Goal: Information Seeking & Learning: Learn about a topic

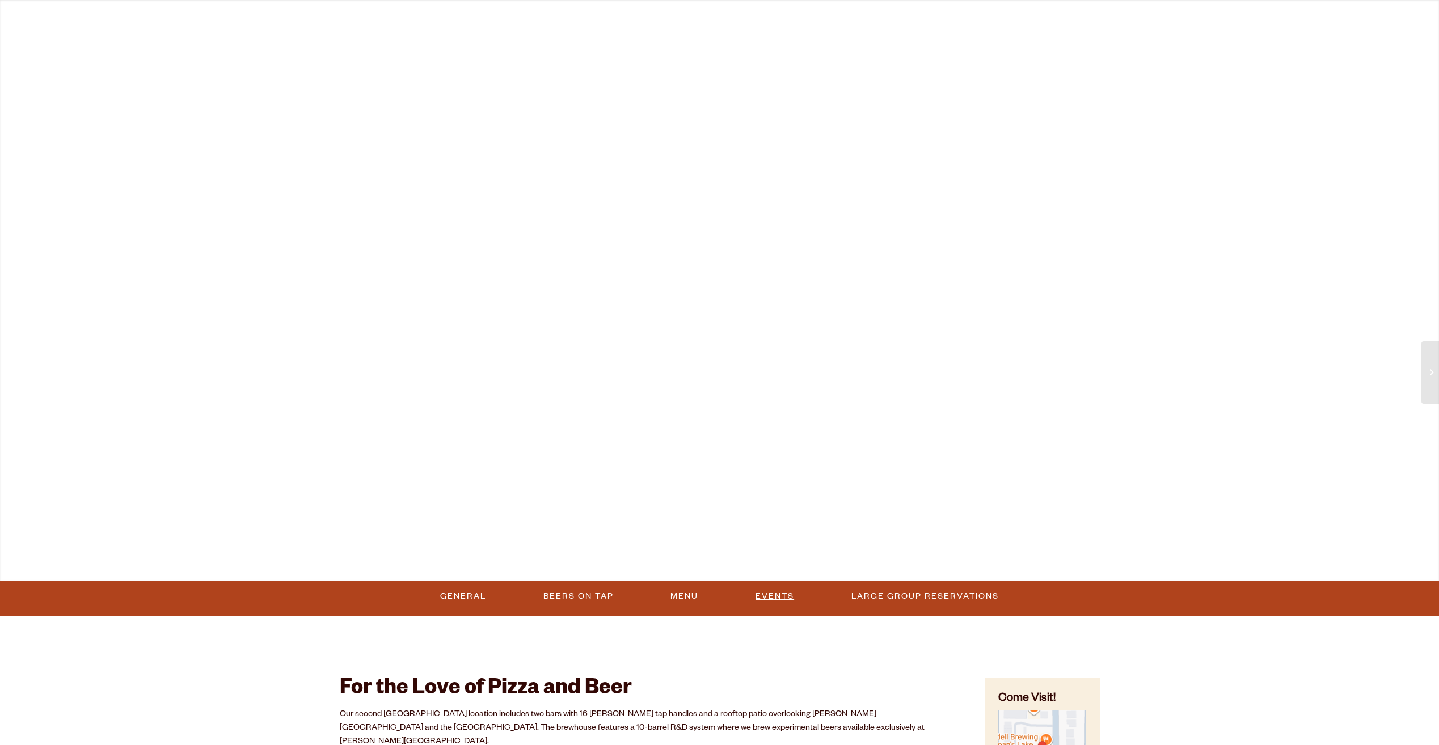
click at [767, 597] on link "Events" at bounding box center [775, 597] width 48 height 26
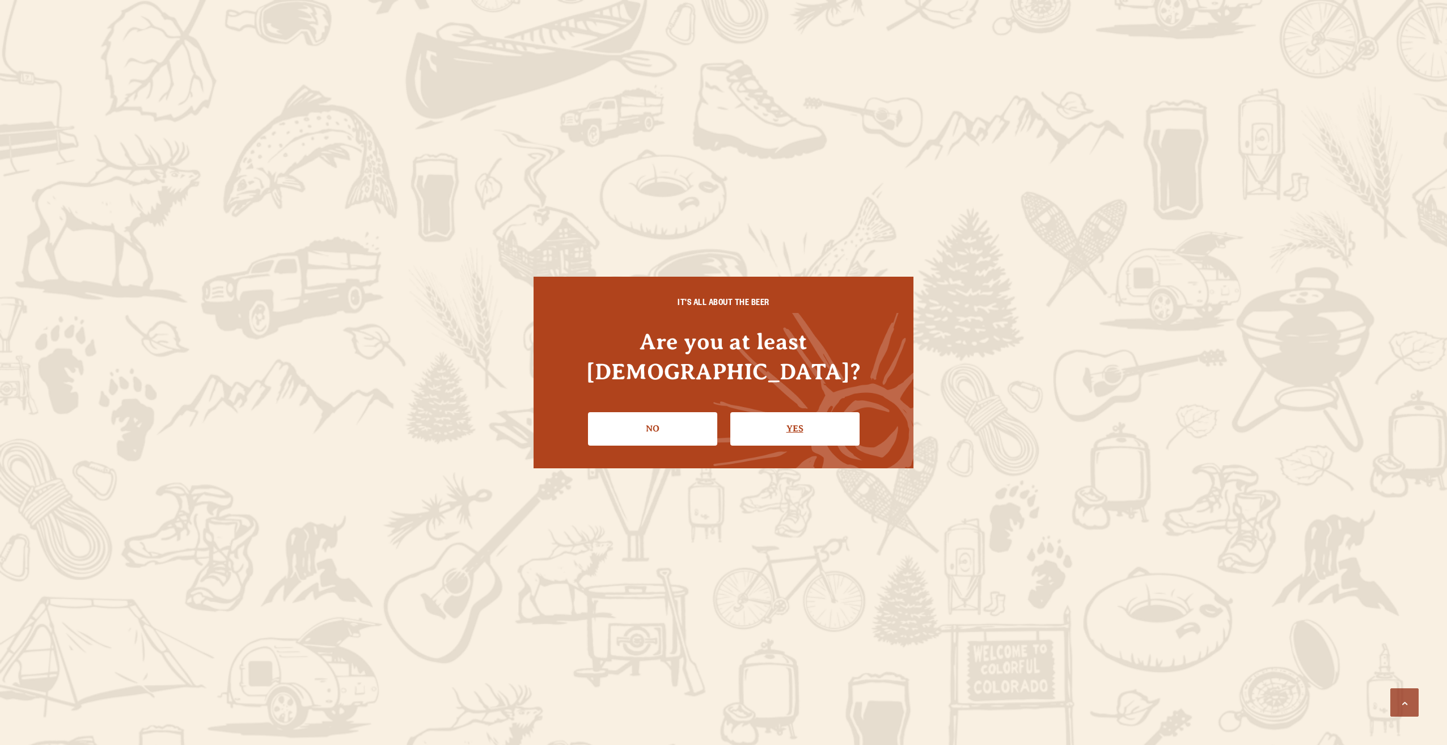
click at [786, 412] on link "Yes" at bounding box center [795, 428] width 129 height 33
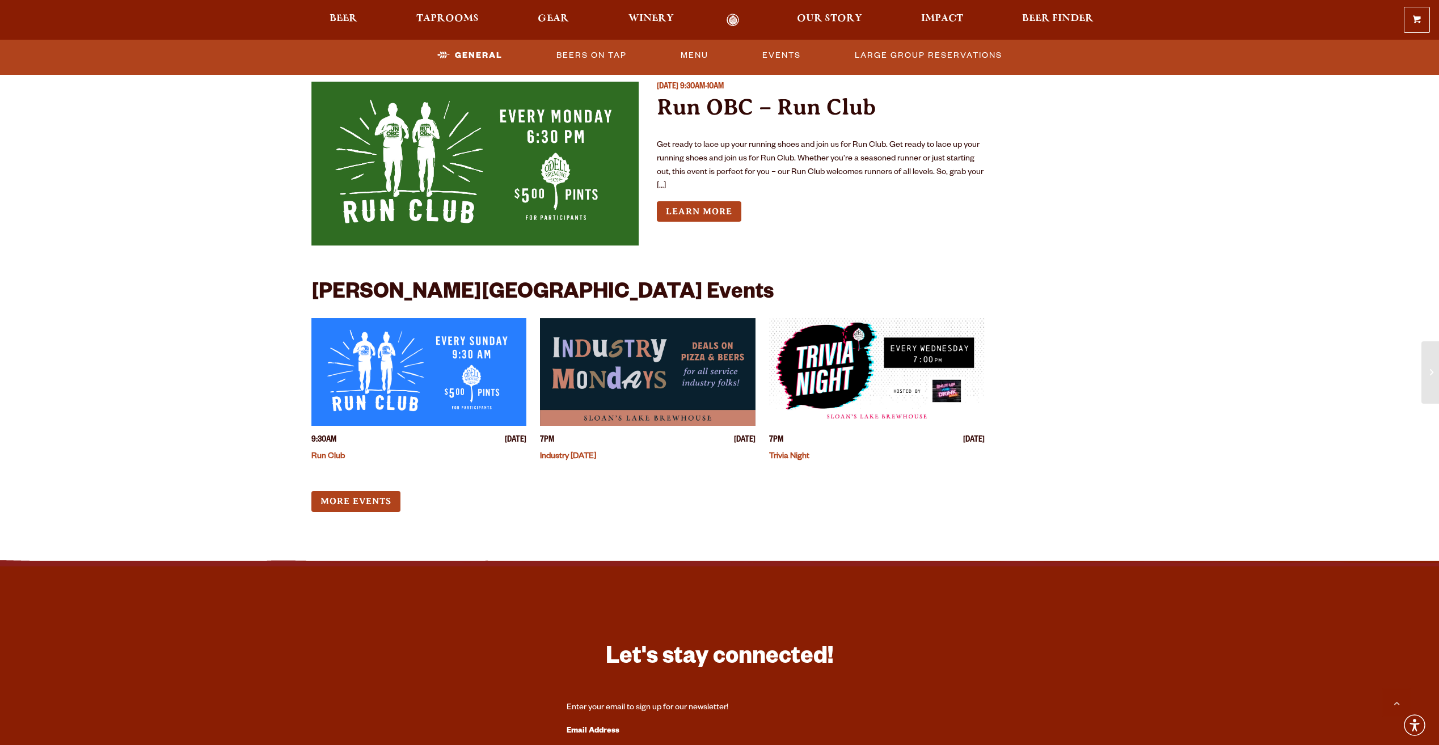
click at [796, 413] on div "7PM Wednesday October 8, 2025 Trivia Night" at bounding box center [877, 391] width 216 height 146
click at [792, 447] on h4 "Trivia Night" at bounding box center [877, 455] width 216 height 17
click at [795, 453] on link "Trivia Night" at bounding box center [789, 457] width 40 height 9
